Goal: Information Seeking & Learning: Learn about a topic

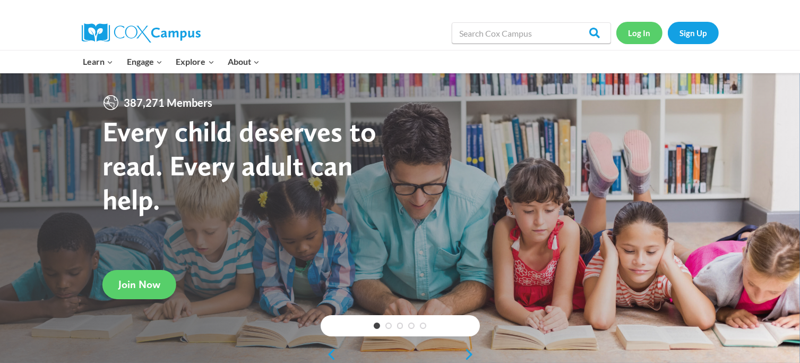
click at [644, 35] on link "Log In" at bounding box center [640, 33] width 46 height 22
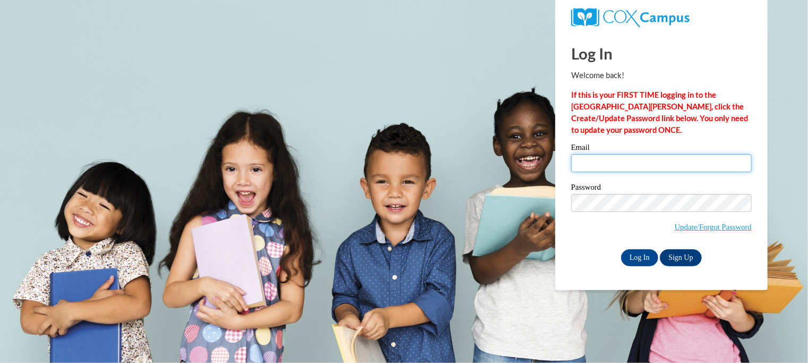
click at [628, 163] on input "Email" at bounding box center [661, 163] width 181 height 18
type input "afortenberry@neshobacentral.com"
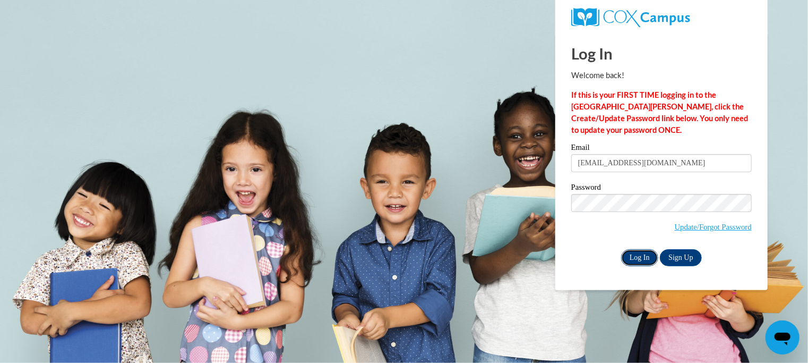
click at [643, 261] on input "Log In" at bounding box center [639, 257] width 37 height 17
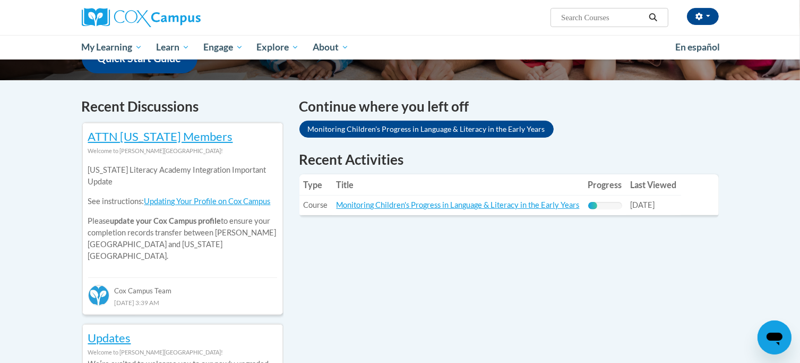
scroll to position [319, 0]
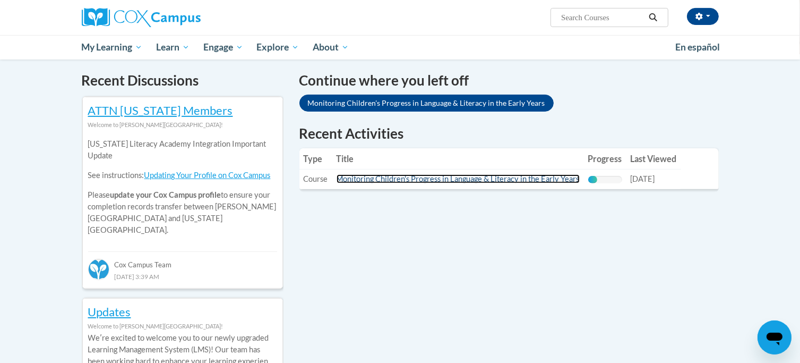
click at [396, 180] on link "Monitoring Children's Progress in Language & Literacy in the Early Years" at bounding box center [458, 178] width 243 height 9
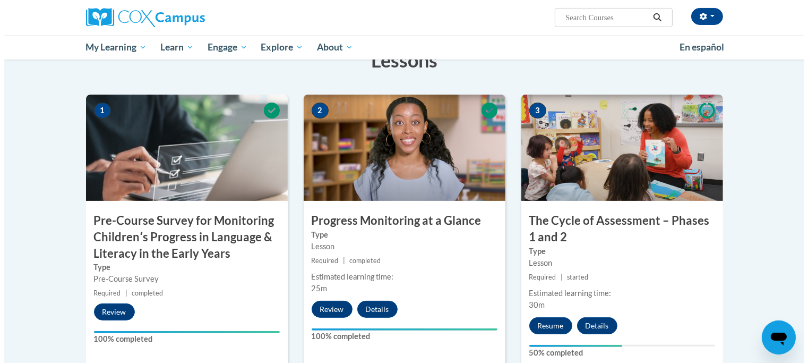
scroll to position [319, 0]
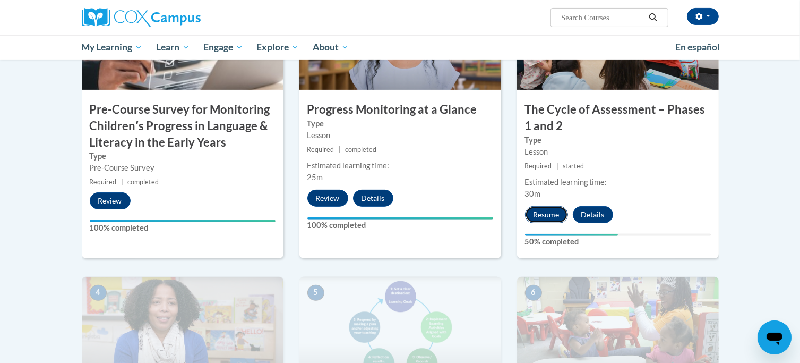
click at [547, 210] on button "Resume" at bounding box center [546, 214] width 43 height 17
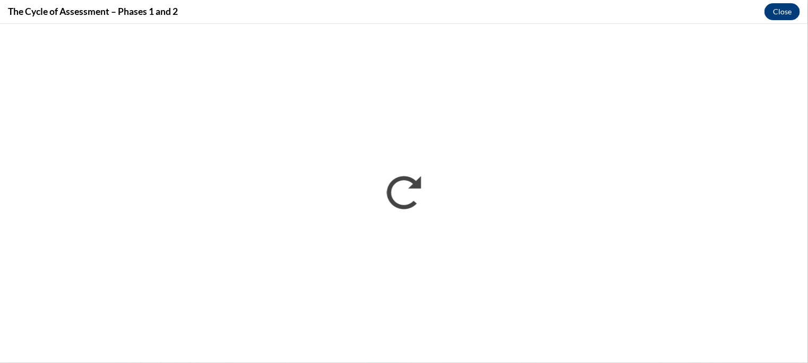
scroll to position [0, 0]
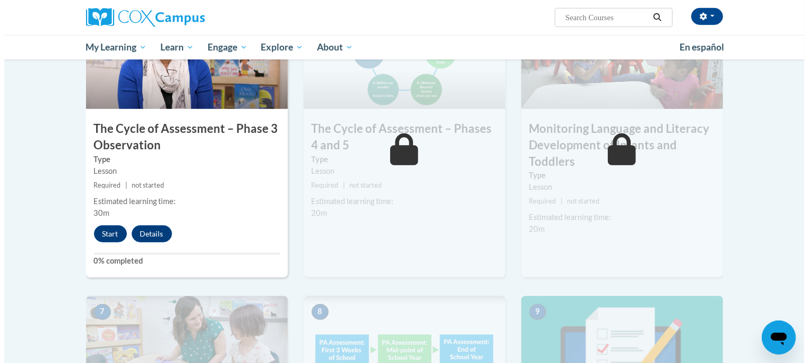
scroll to position [637, 0]
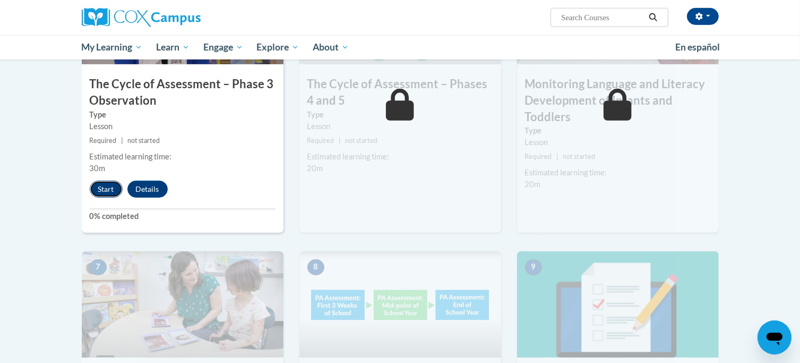
click at [106, 186] on button "Start" at bounding box center [106, 189] width 33 height 17
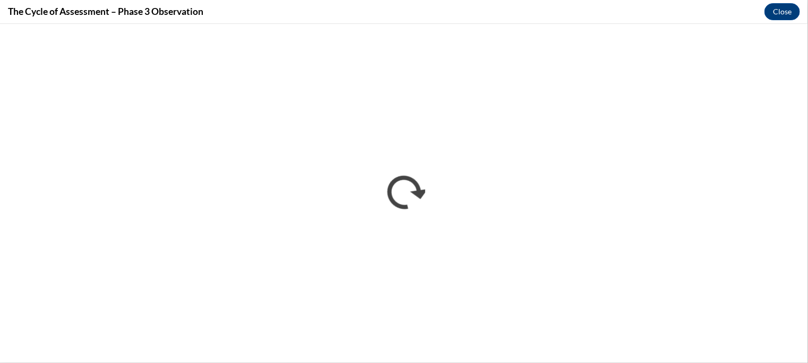
scroll to position [0, 0]
